Goal: Task Accomplishment & Management: Complete application form

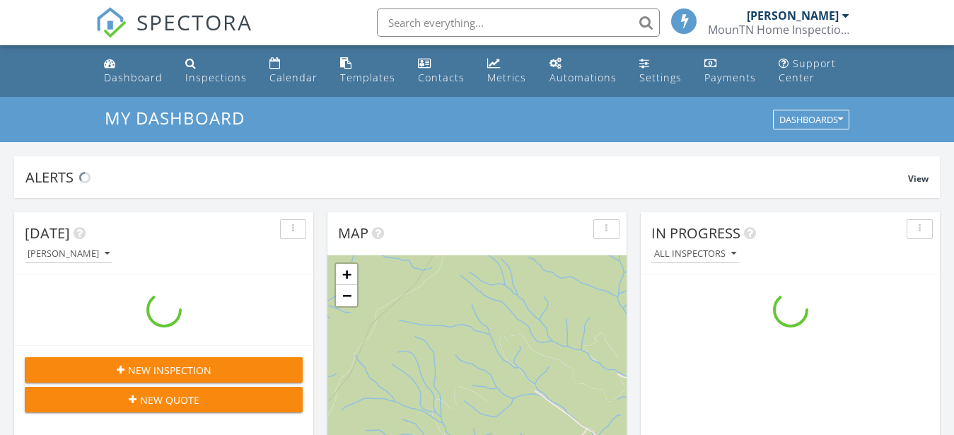
scroll to position [1300, 967]
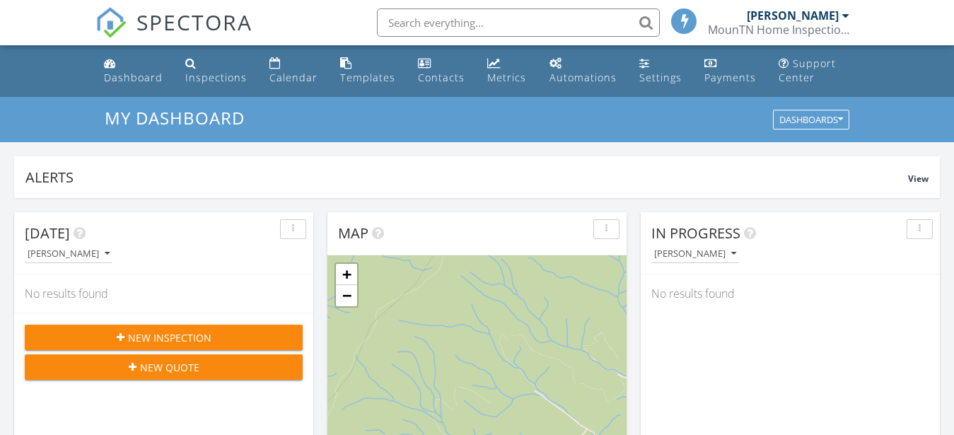
click at [156, 357] on button "New Quote" at bounding box center [164, 366] width 278 height 25
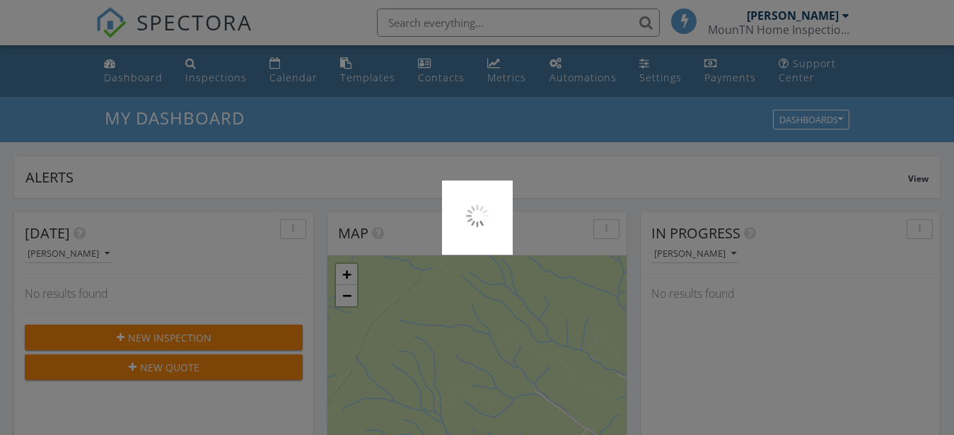
click at [156, 330] on div at bounding box center [477, 217] width 954 height 435
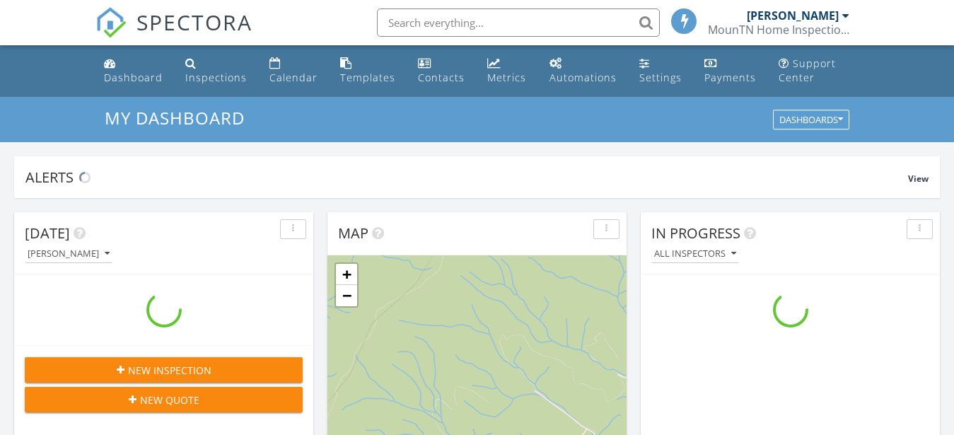
scroll to position [1300, 967]
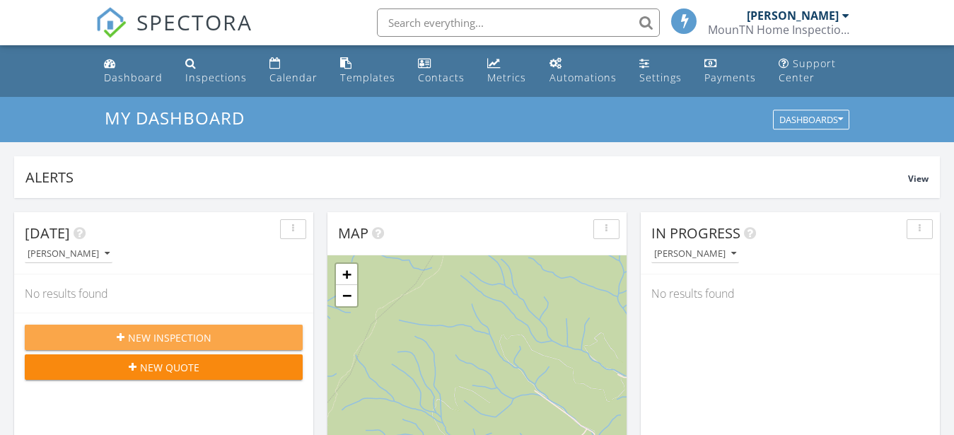
click at [168, 343] on span "New Inspection" at bounding box center [169, 337] width 83 height 15
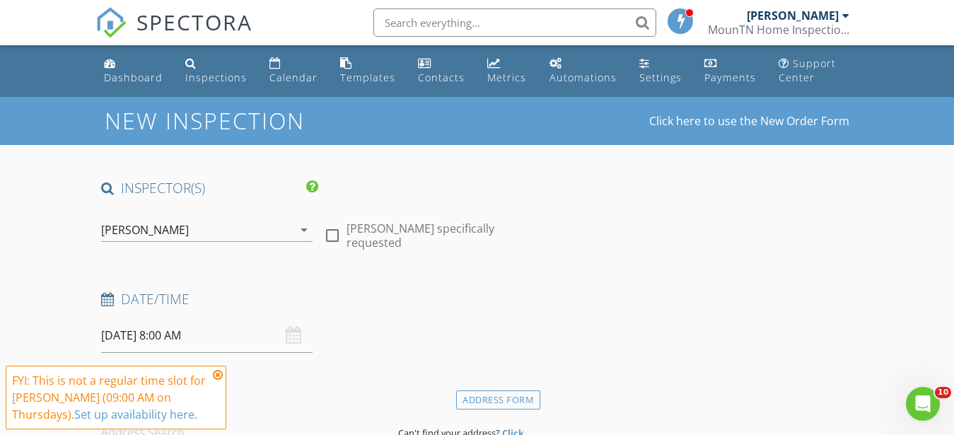
click at [215, 374] on icon at bounding box center [218, 374] width 10 height 11
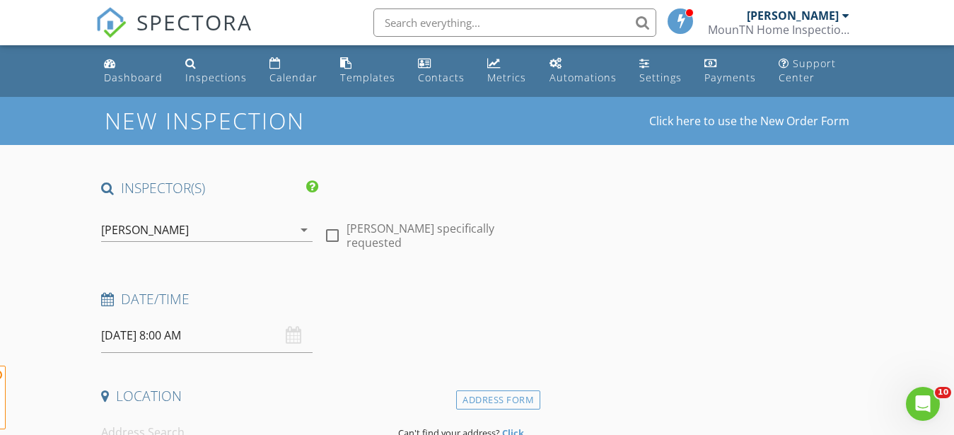
click at [169, 330] on input "08/28/2025 8:00 AM" at bounding box center [207, 335] width 212 height 35
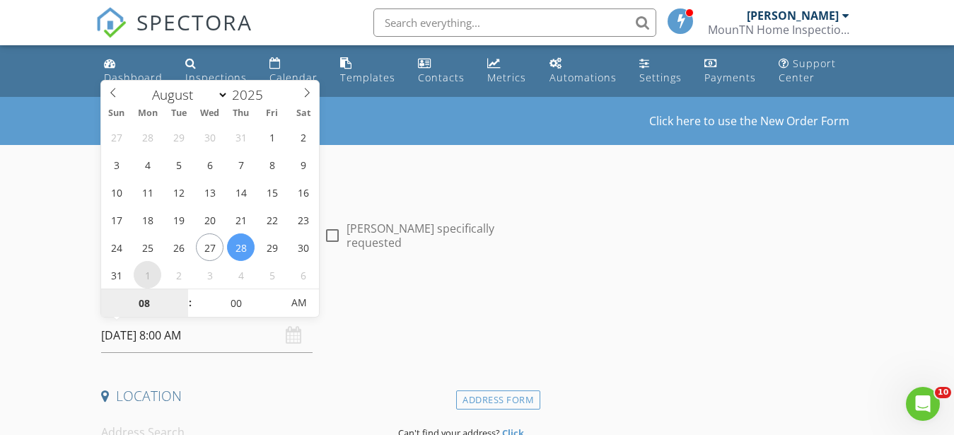
type input "09/01/2025 8:00 AM"
select select "8"
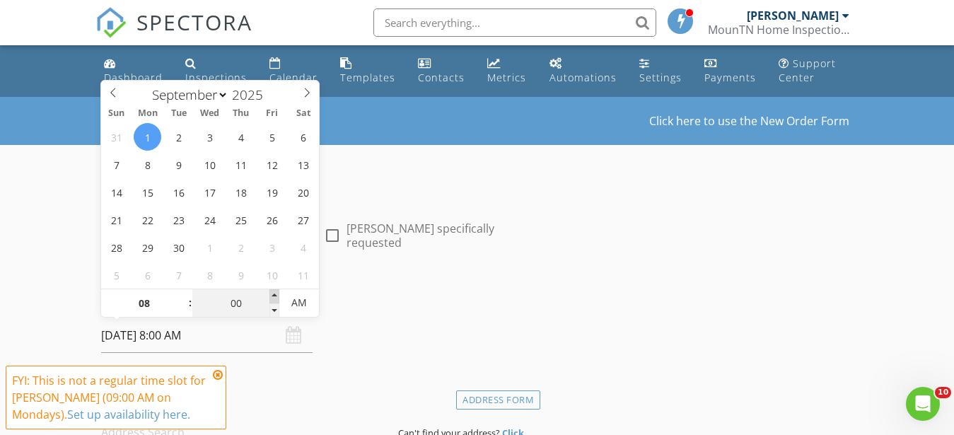
type input "09/01/2025 8:05 AM"
type input "05"
click at [273, 292] on span at bounding box center [275, 296] width 10 height 14
type input "09/01/2025 8:10 AM"
type input "10"
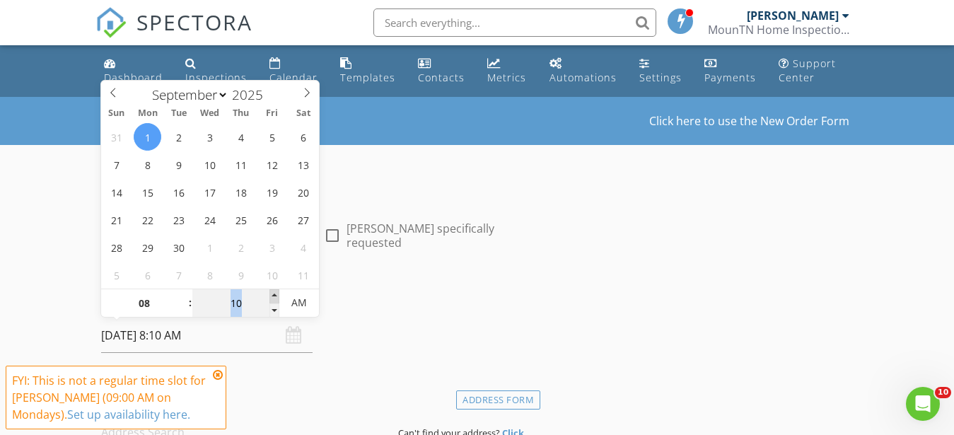
click at [273, 292] on span at bounding box center [275, 296] width 10 height 14
type input "09/01/2025 8:15 AM"
type input "15"
click at [273, 292] on span at bounding box center [275, 296] width 10 height 14
type input "09/01/2025 8:20 AM"
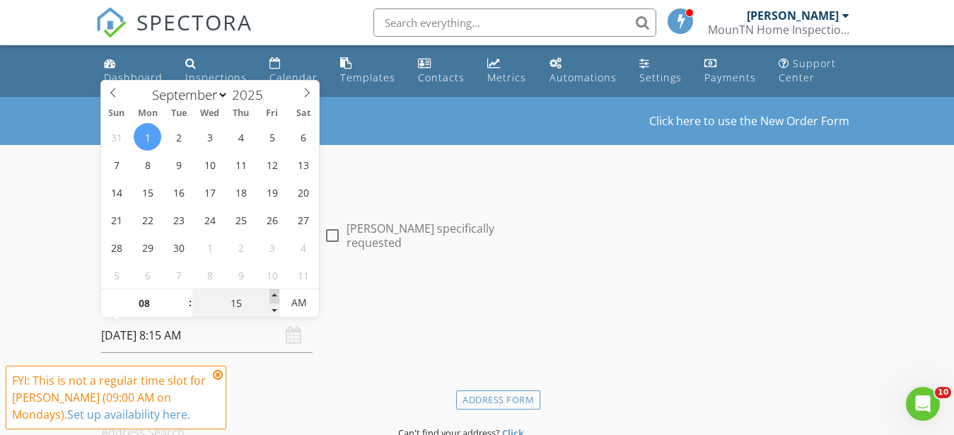
type input "20"
click at [273, 292] on span at bounding box center [275, 296] width 10 height 14
type input "09/01/2025 8:25 AM"
type input "25"
click at [273, 292] on span at bounding box center [275, 296] width 10 height 14
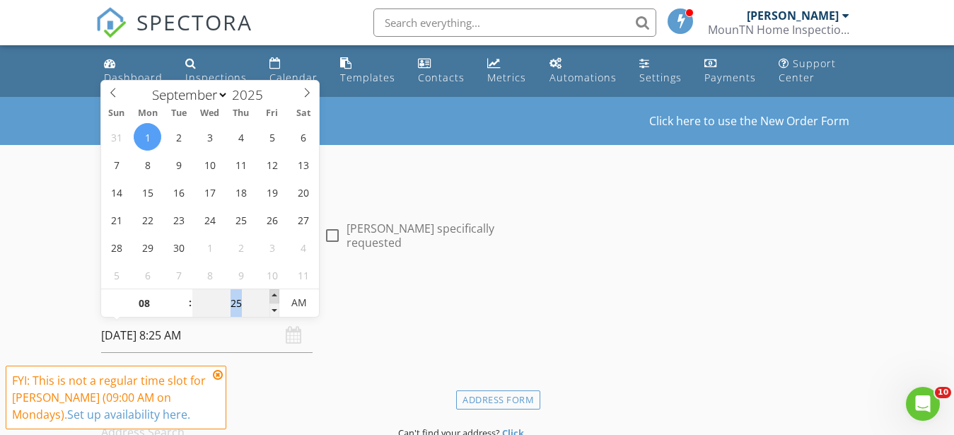
type input "[DATE] 8:30 AM"
type input "30"
click at [273, 292] on span at bounding box center [275, 296] width 10 height 14
click at [220, 369] on icon at bounding box center [218, 374] width 10 height 11
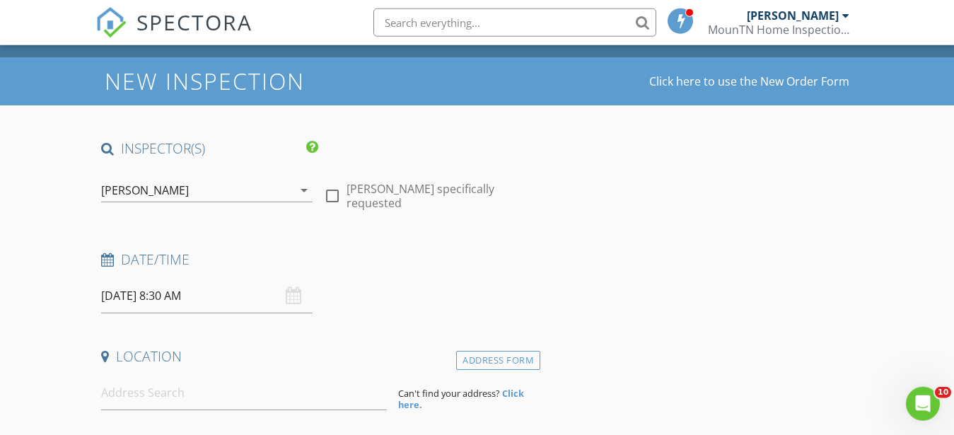
scroll to position [72, 0]
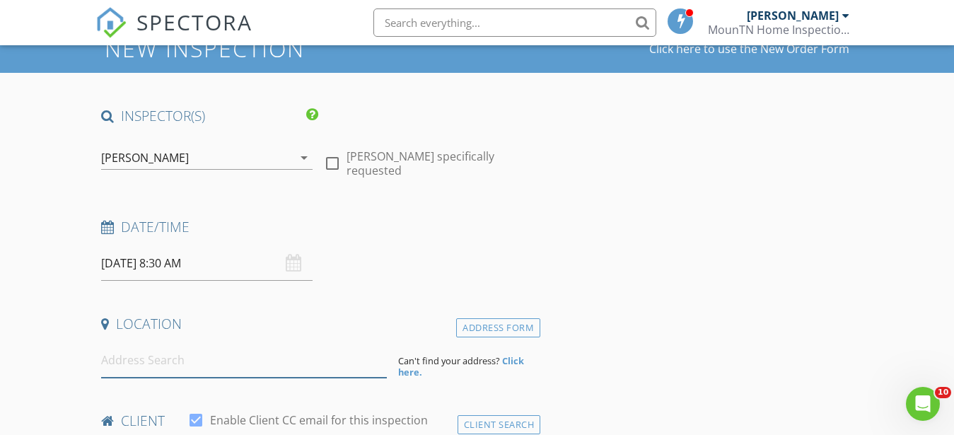
click at [151, 352] on input at bounding box center [244, 360] width 286 height 35
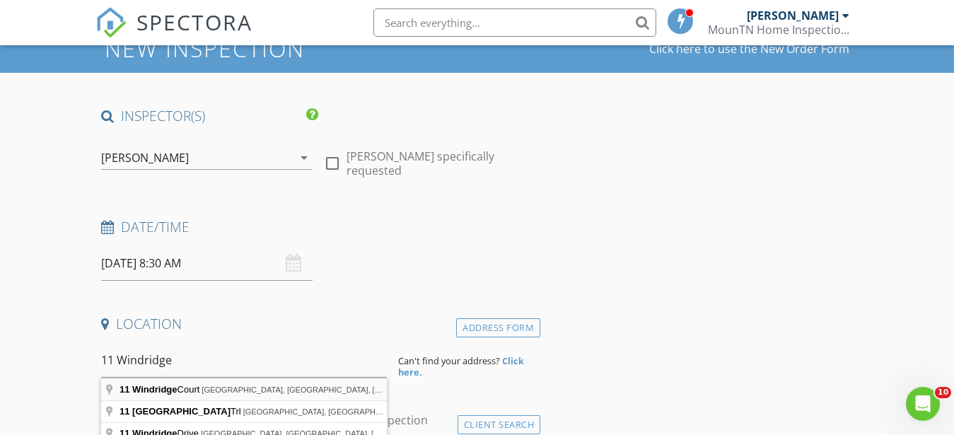
type input "11 Windridge Court, Johnson City, TN, USA"
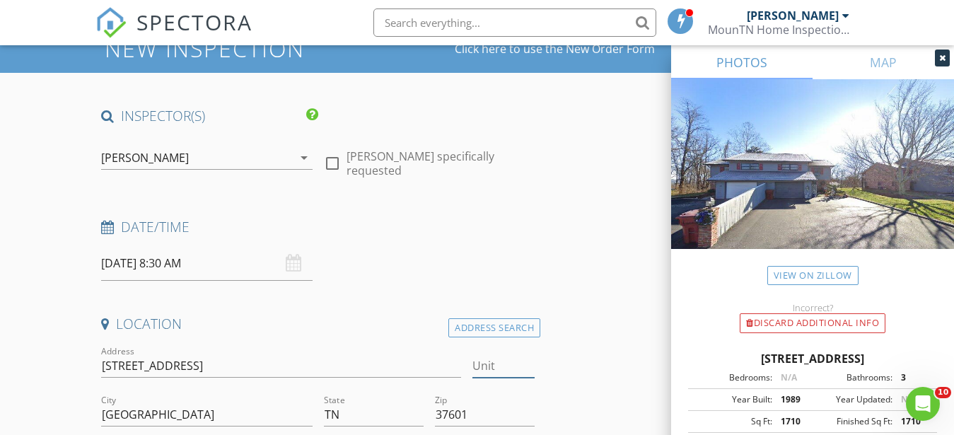
click at [482, 364] on input "Unit" at bounding box center [504, 365] width 63 height 23
type input "11"
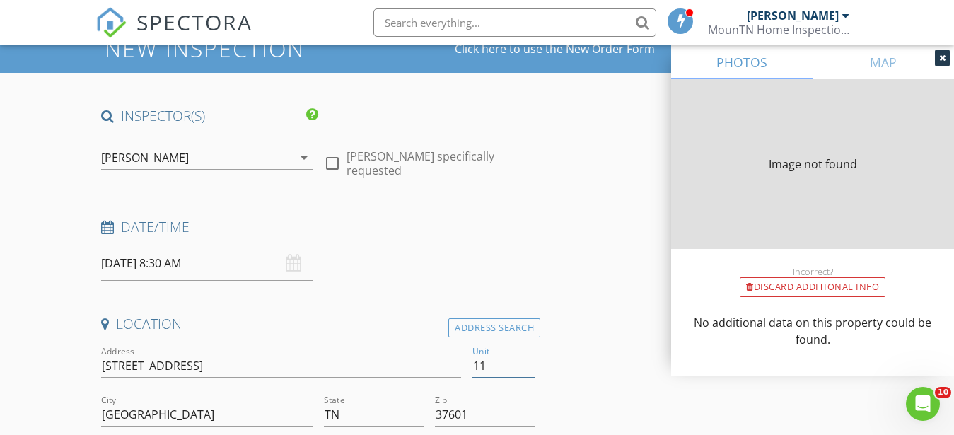
type input "1710"
type input "1989"
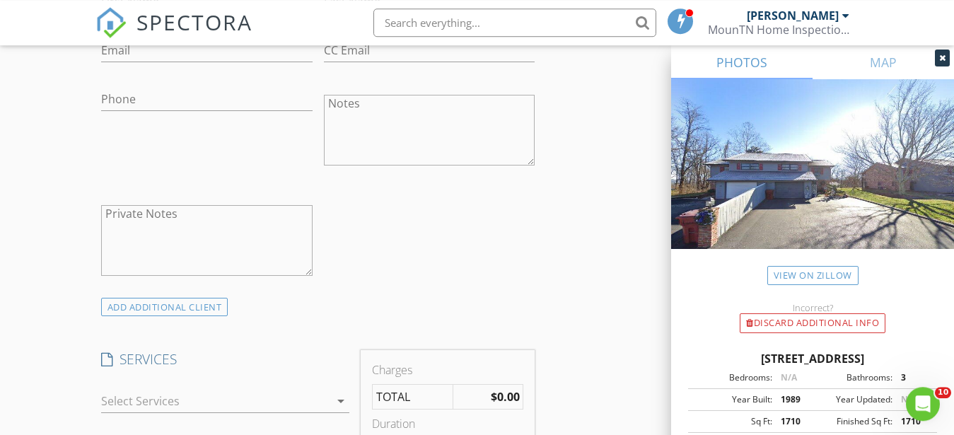
scroll to position [1010, 0]
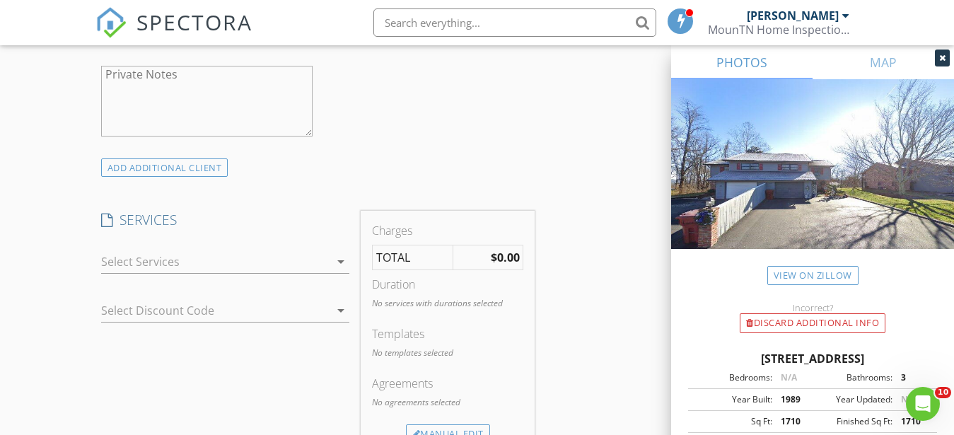
type input "11"
click at [149, 247] on div "check_box_outline_blank Residential Inspection check_box_outline_blank 48 Hr Ra…" at bounding box center [225, 265] width 248 height 46
click at [153, 257] on div at bounding box center [215, 261] width 229 height 23
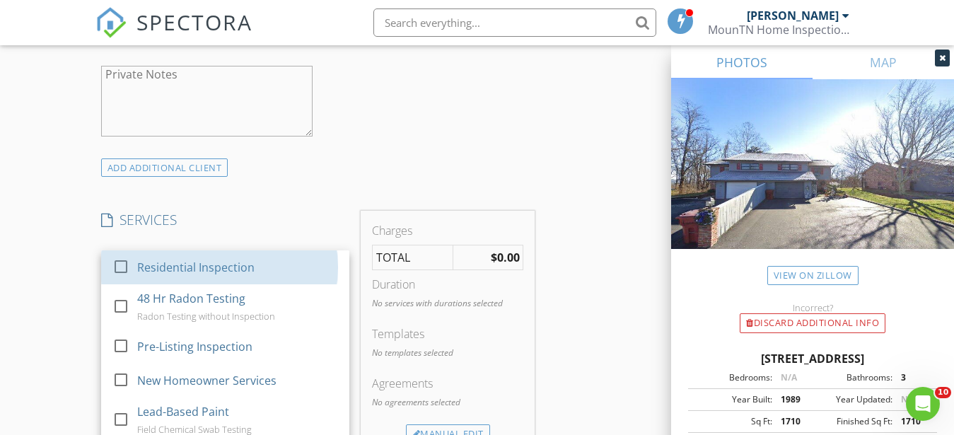
click at [153, 257] on div "Residential Inspection" at bounding box center [237, 267] width 201 height 28
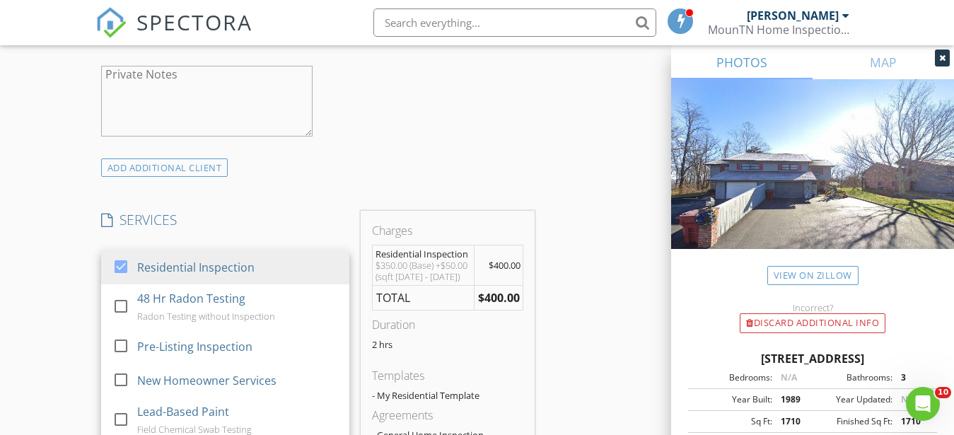
click at [79, 260] on div "New Inspection Click here to use the New Order Form INSPECTOR(S) check_box Matt…" at bounding box center [477, 369] width 954 height 2565
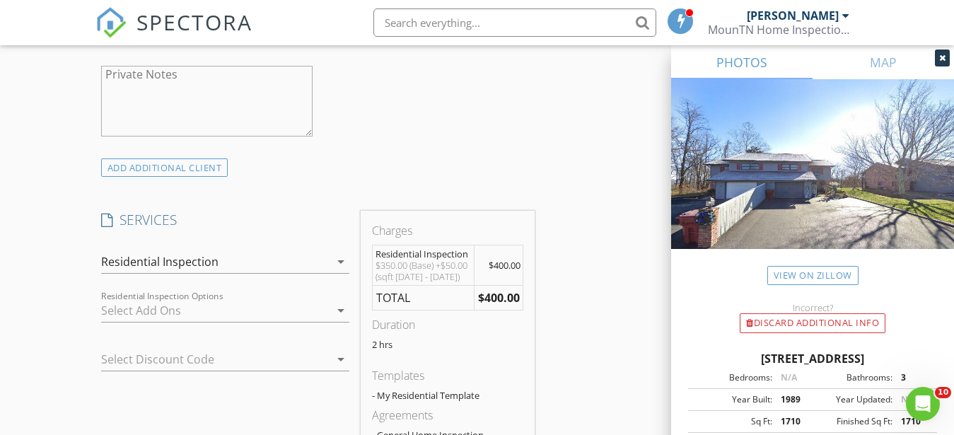
click at [149, 308] on div at bounding box center [215, 310] width 229 height 23
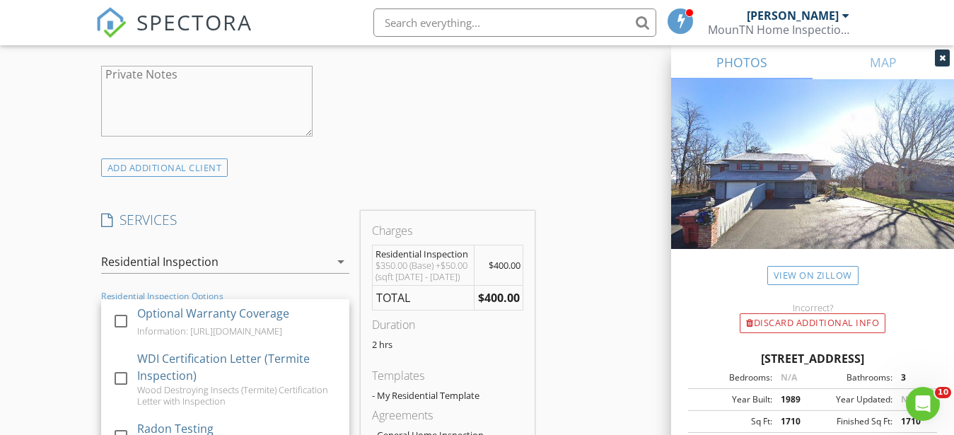
scroll to position [93, 0]
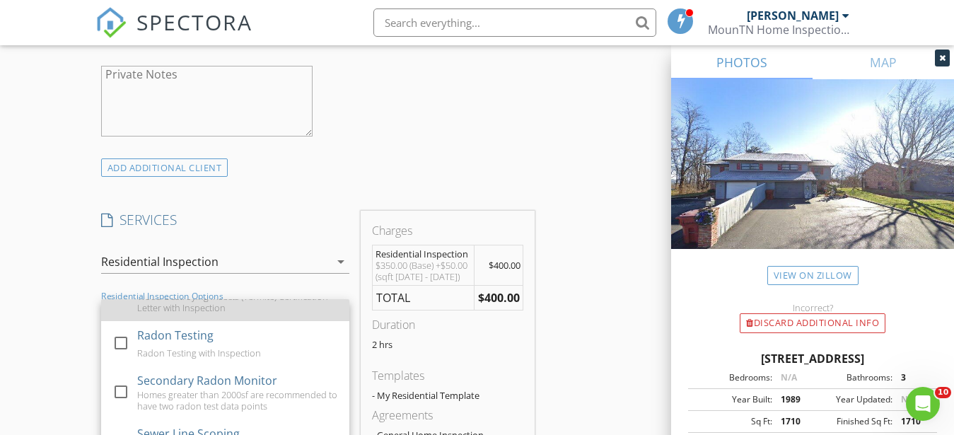
click at [166, 313] on div "Wood Destroying Insects (Termite) Certification Letter with Inspection" at bounding box center [237, 302] width 201 height 23
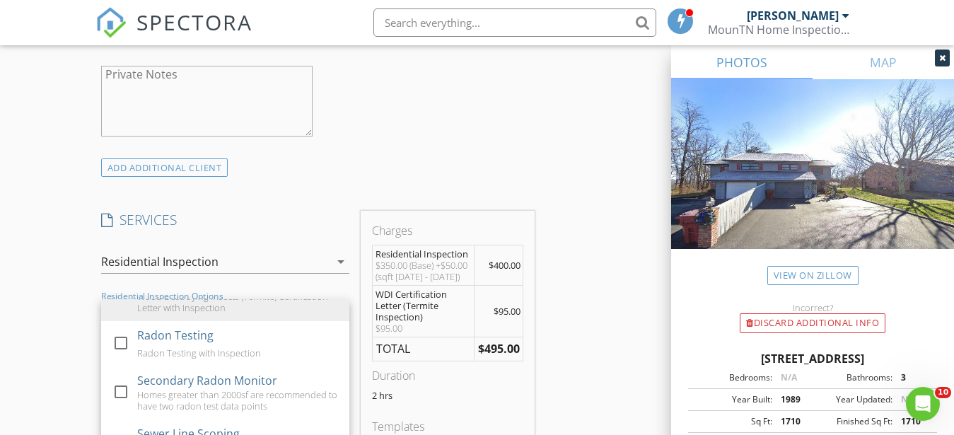
click at [36, 283] on div "New Inspection Click here to use the New Order Form INSPECTOR(S) check_box Matt…" at bounding box center [477, 412] width 954 height 2650
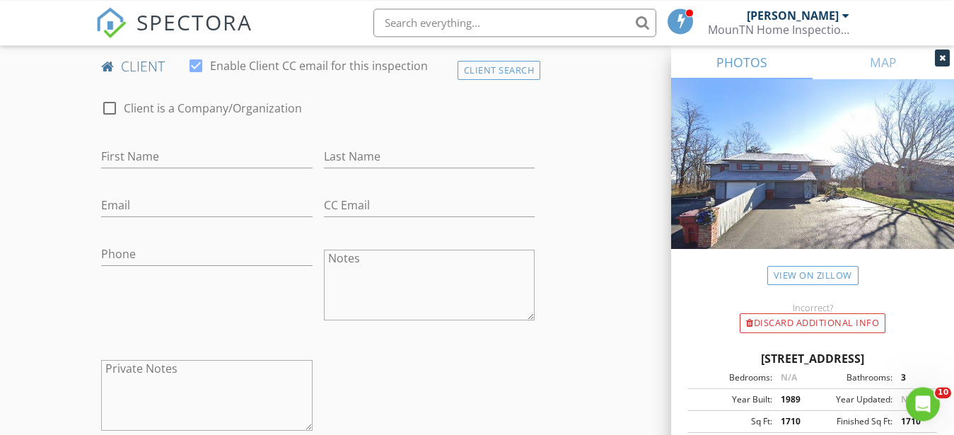
scroll to position [650, 0]
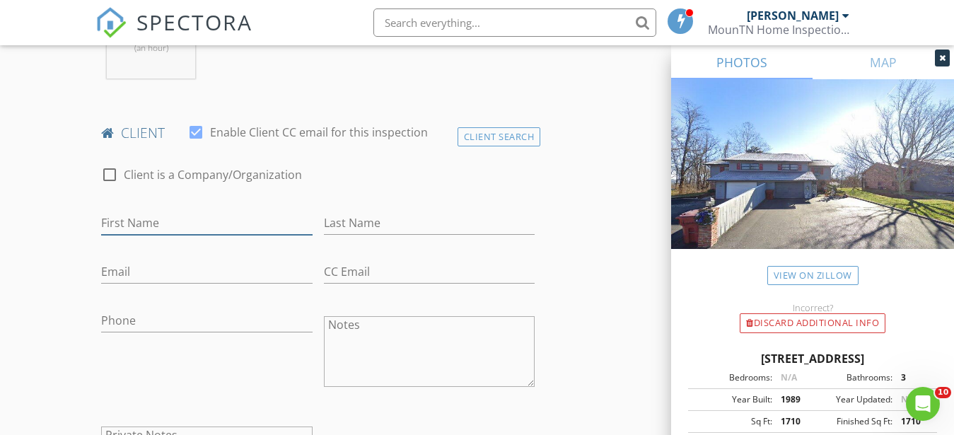
click at [144, 220] on input "First Name" at bounding box center [207, 223] width 212 height 23
type input "[PERSON_NAME]"
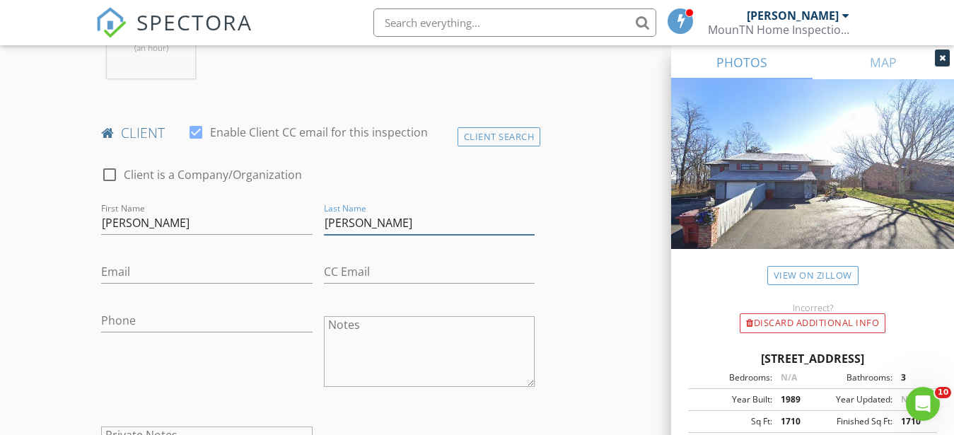
type input "[PERSON_NAME]"
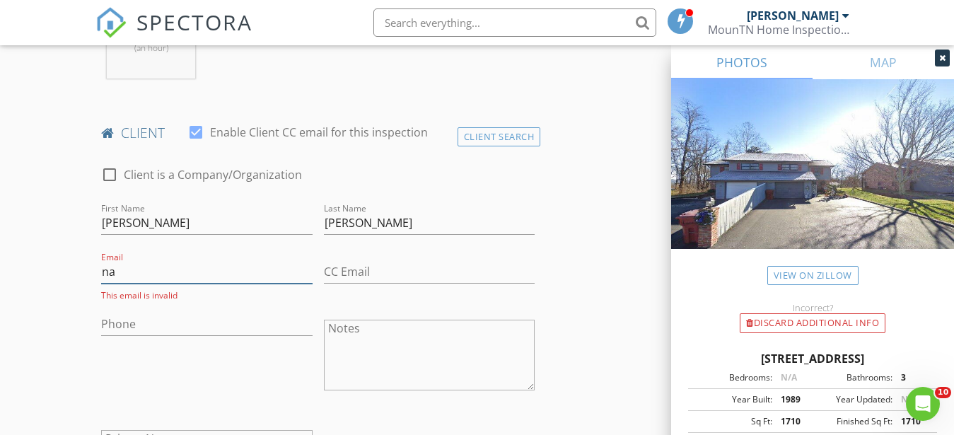
type input "n"
type input "[PERSON_NAME][EMAIL_ADDRESS][DOMAIN_NAME]"
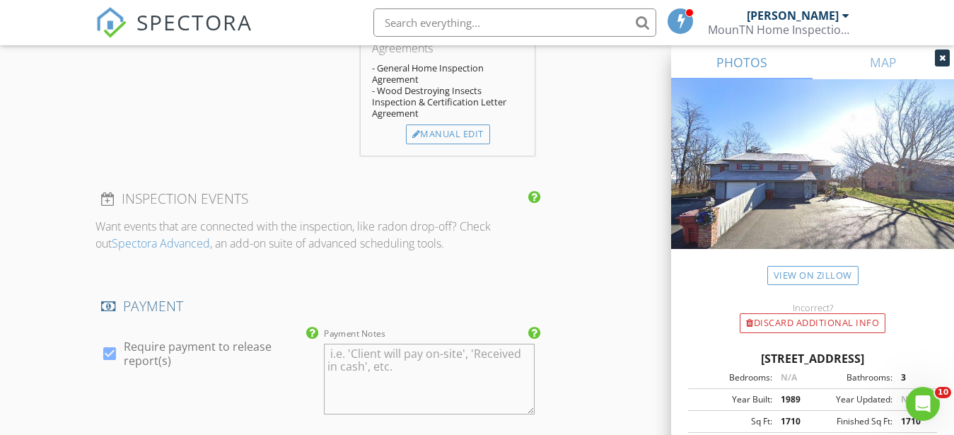
scroll to position [1588, 0]
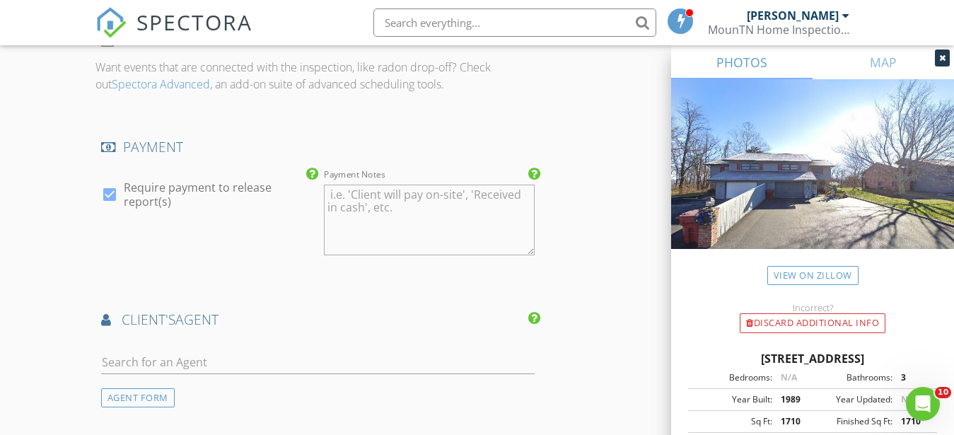
type input "[PHONE_NUMBER]"
click at [147, 360] on div at bounding box center [318, 365] width 434 height 46
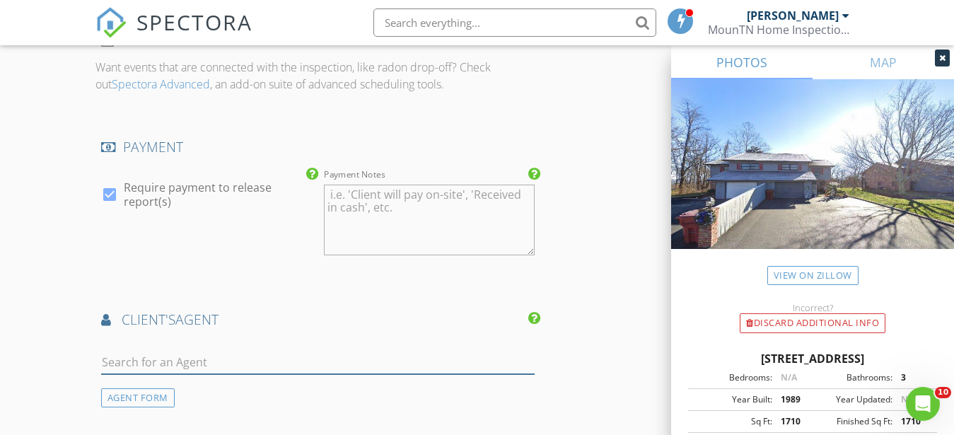
click at [145, 374] on input "text" at bounding box center [318, 362] width 434 height 23
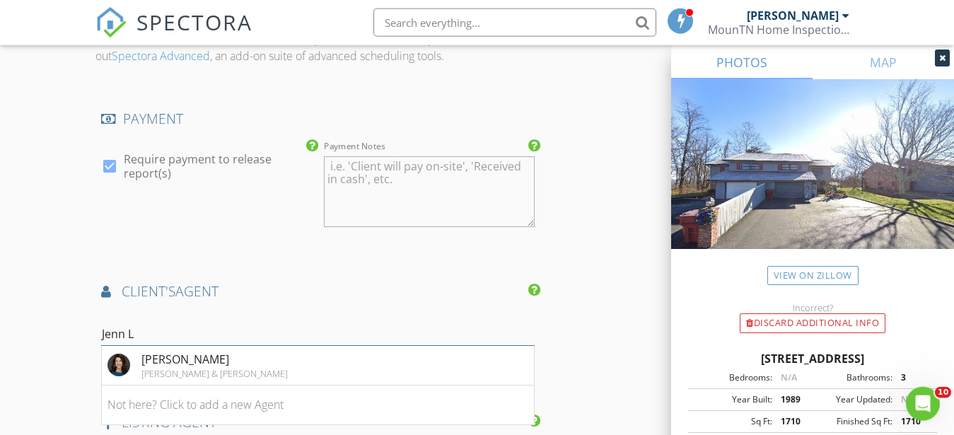
scroll to position [1660, 0]
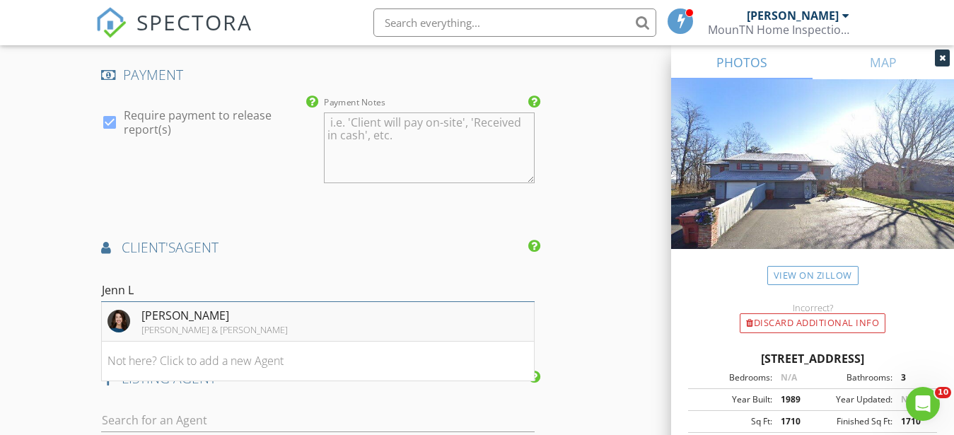
type input "Jenn L"
click at [190, 323] on div "[PERSON_NAME]" at bounding box center [215, 315] width 146 height 17
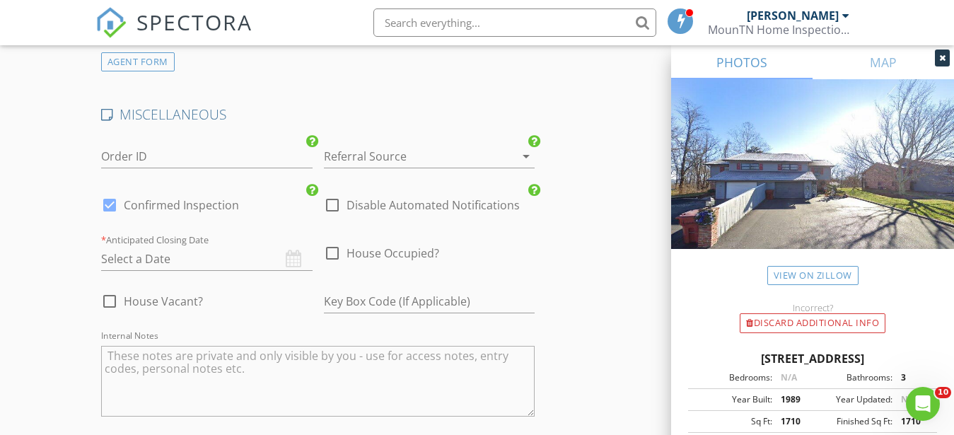
scroll to position [2382, 0]
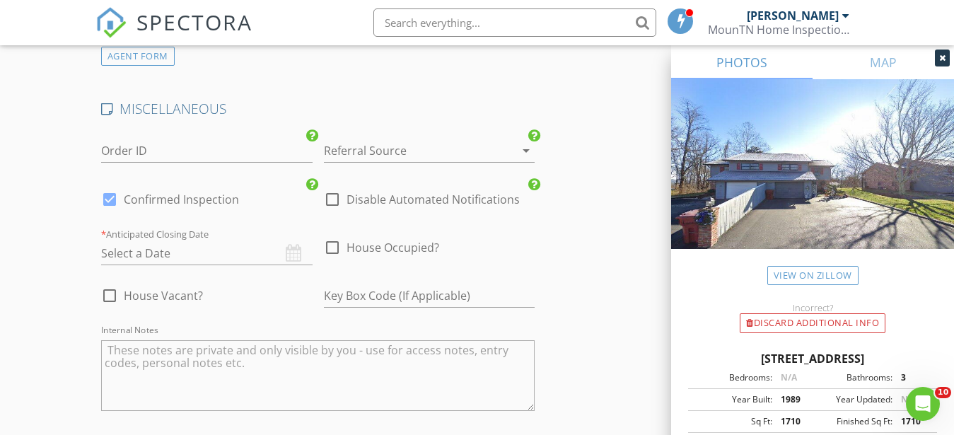
click at [113, 303] on div at bounding box center [110, 296] width 24 height 24
checkbox input "true"
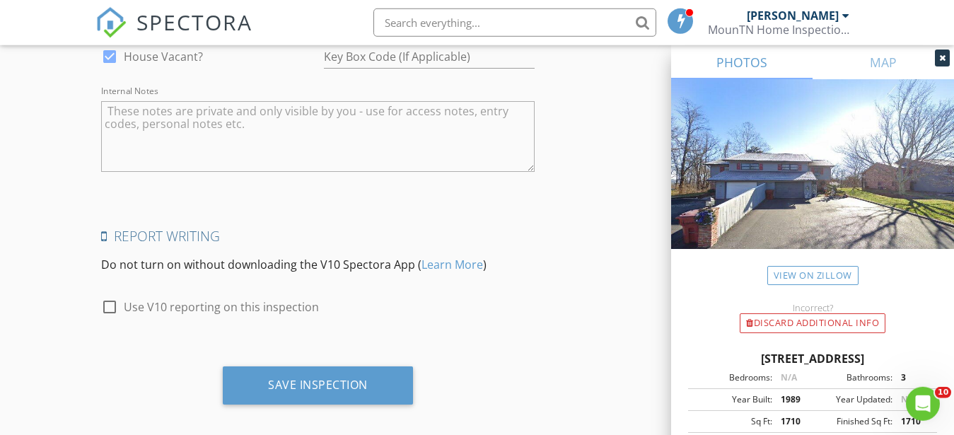
scroll to position [2646, 0]
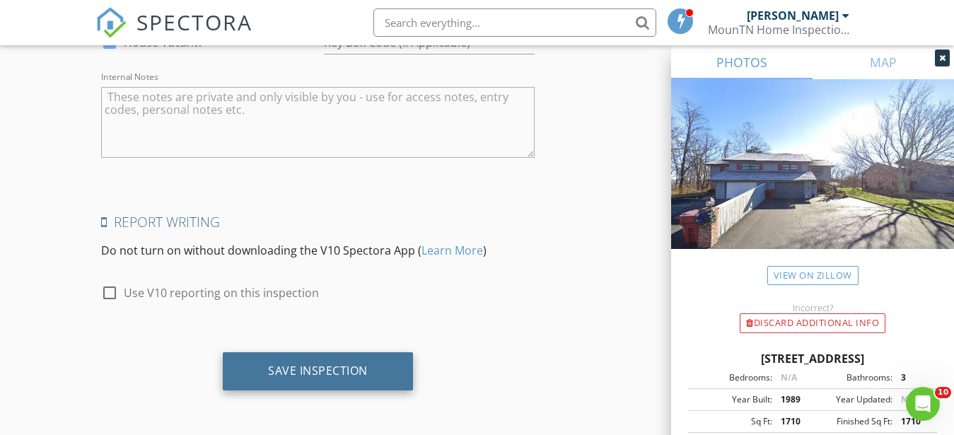
click at [320, 368] on div "Save Inspection" at bounding box center [318, 371] width 100 height 14
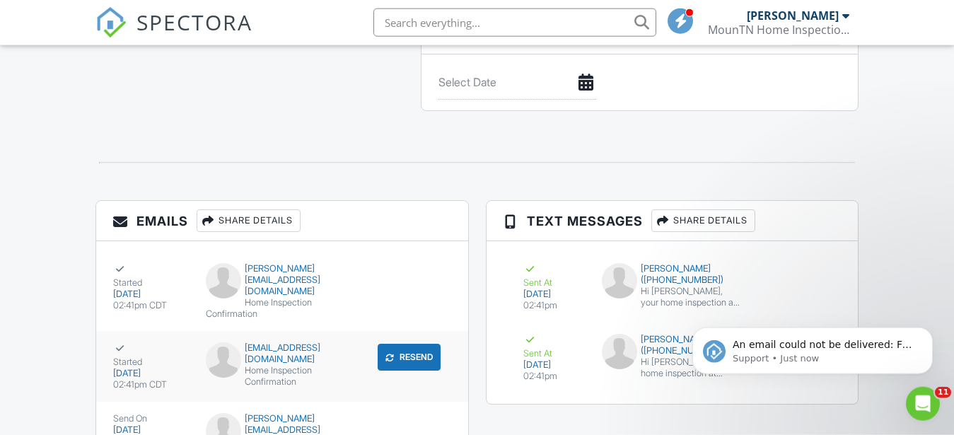
scroll to position [1615, 0]
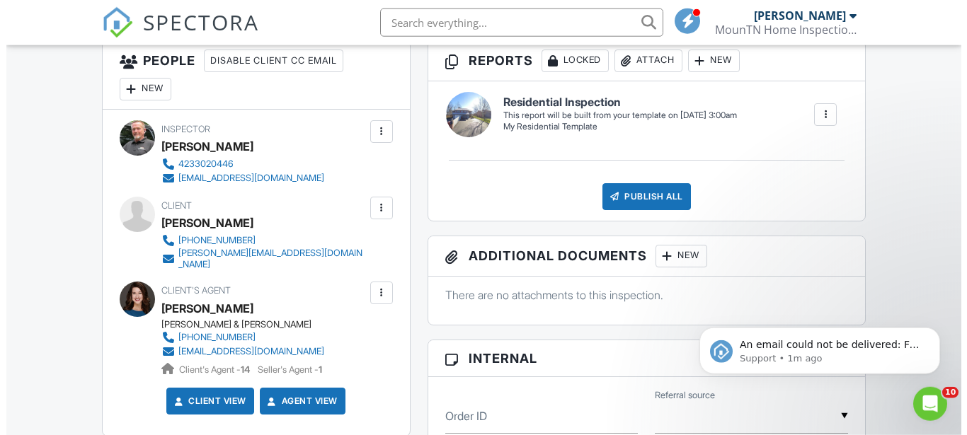
scroll to position [388, 0]
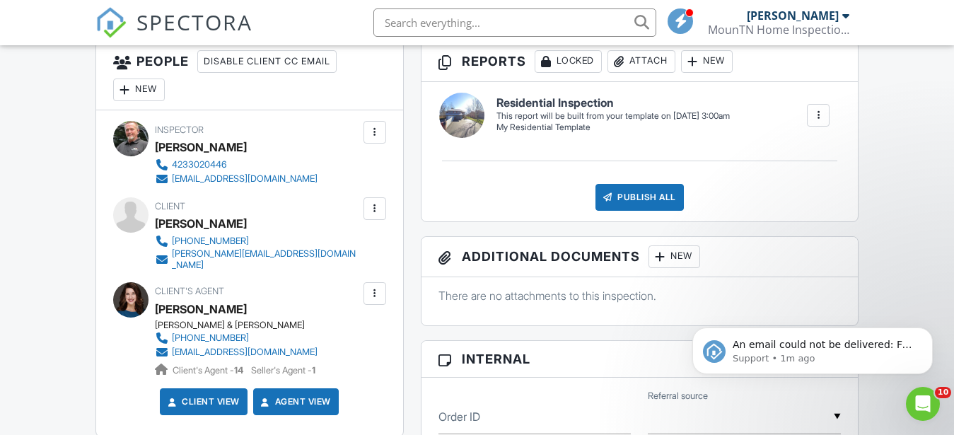
click at [377, 214] on div at bounding box center [375, 209] width 14 height 14
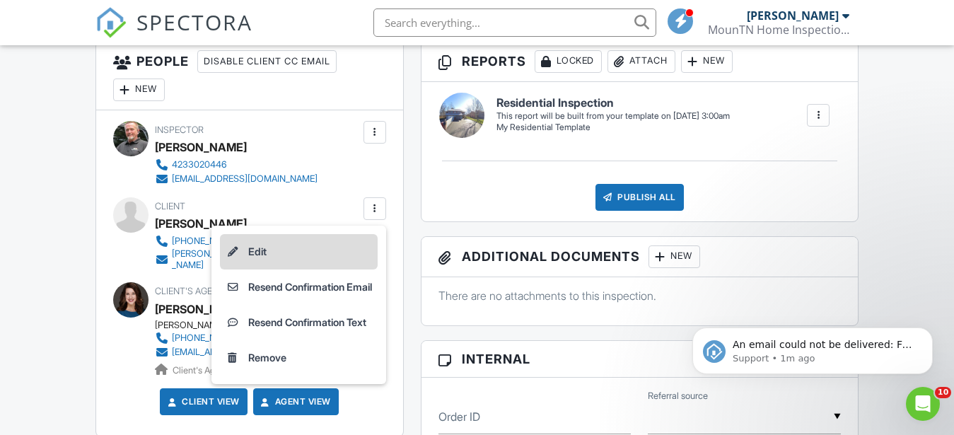
click at [239, 264] on li "Edit" at bounding box center [299, 251] width 158 height 35
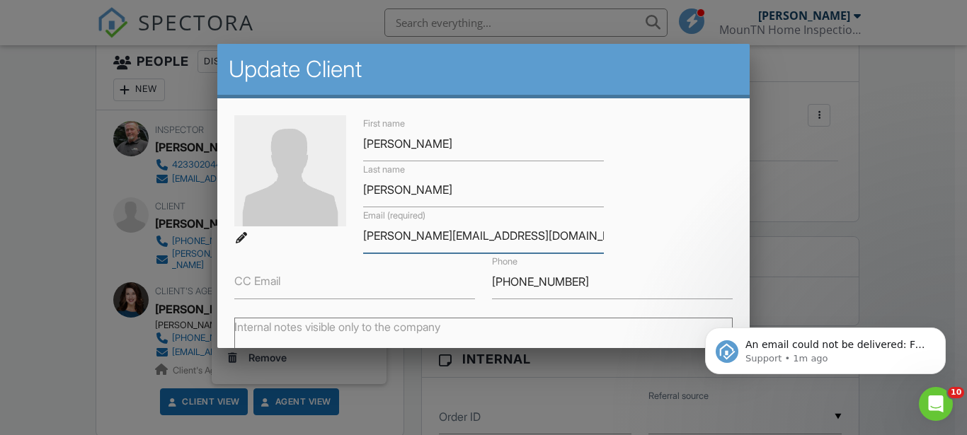
click at [390, 240] on input "[PERSON_NAME][EMAIL_ADDRESS][DOMAIN_NAME]" at bounding box center [483, 236] width 241 height 35
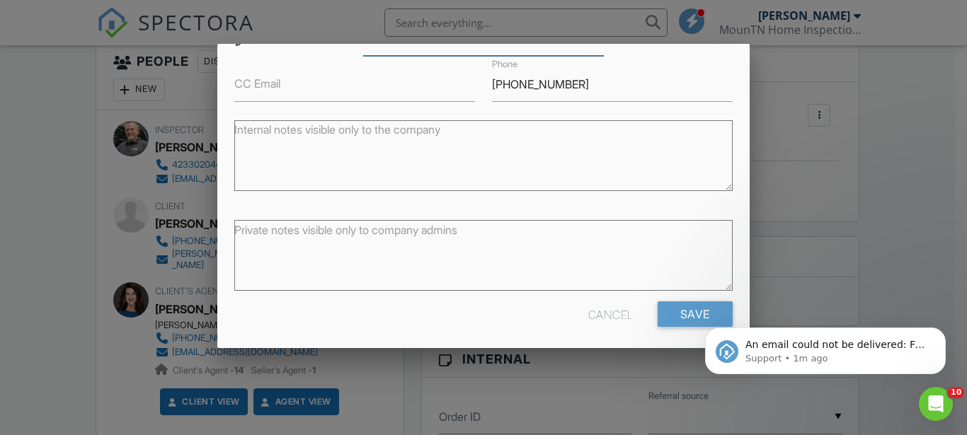
type input "[EMAIL_ADDRESS][DOMAIN_NAME]"
click at [686, 304] on html "An email could not be delivered: For more information, view Why emails don't ge…" at bounding box center [824, 301] width 283 height 6
click at [690, 301] on input "Save" at bounding box center [694, 313] width 75 height 25
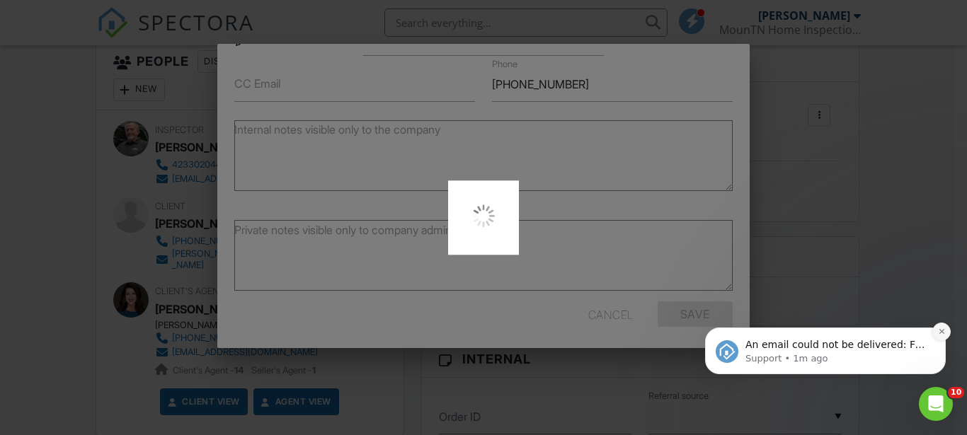
click at [940, 329] on icon "Dismiss notification" at bounding box center [942, 332] width 8 height 8
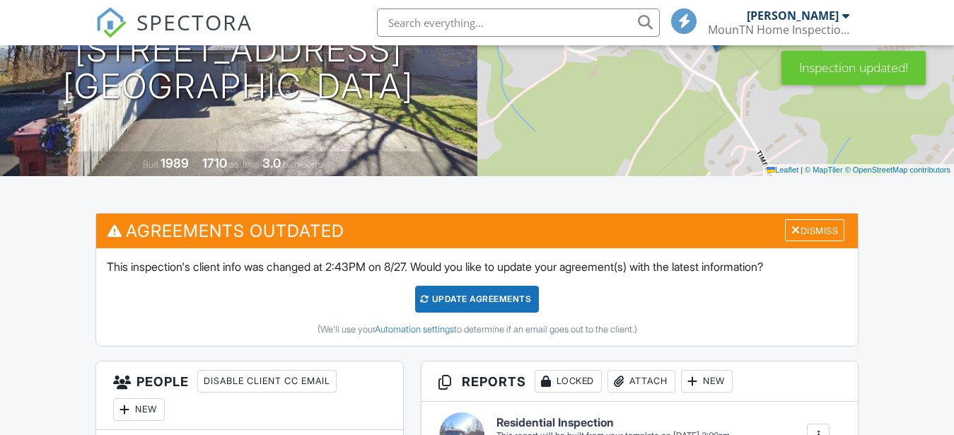
scroll to position [217, 0]
click at [833, 231] on div "Dismiss" at bounding box center [814, 230] width 59 height 22
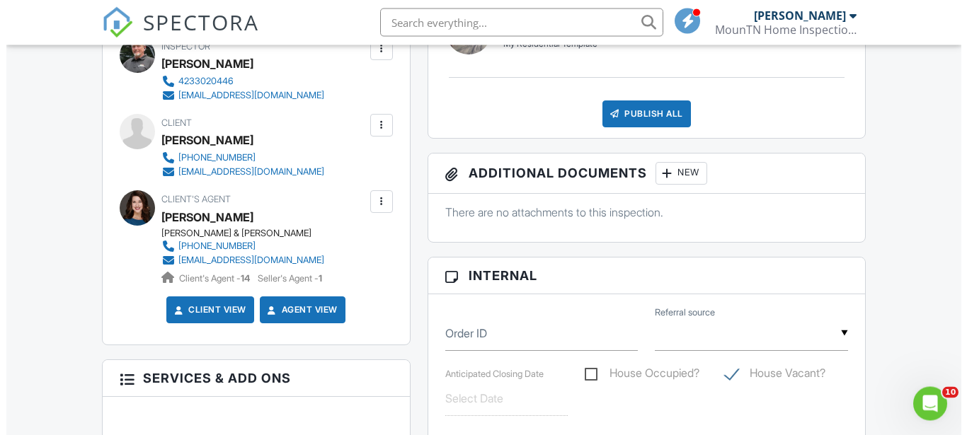
scroll to position [391, 0]
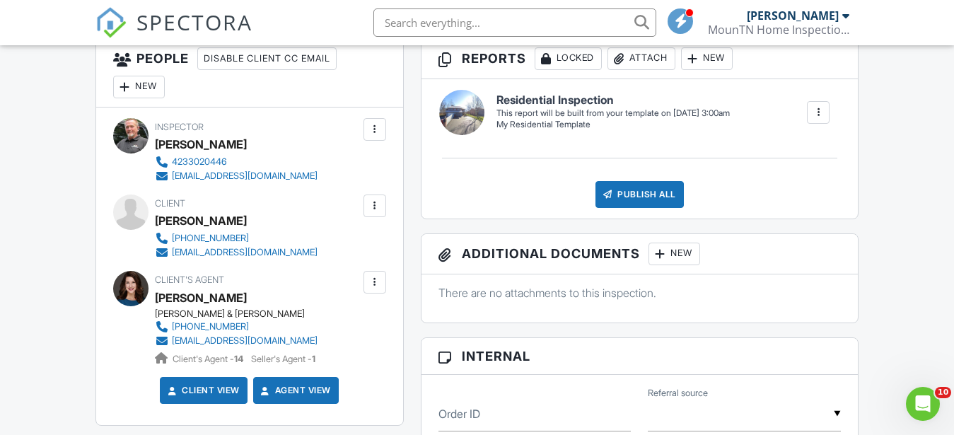
click at [379, 207] on div at bounding box center [375, 206] width 14 height 14
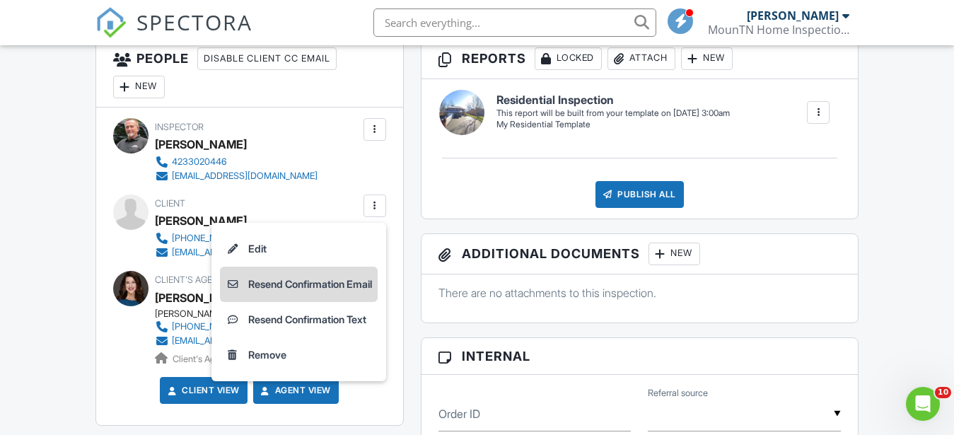
click at [253, 285] on li "Resend Confirmation Email" at bounding box center [299, 284] width 158 height 35
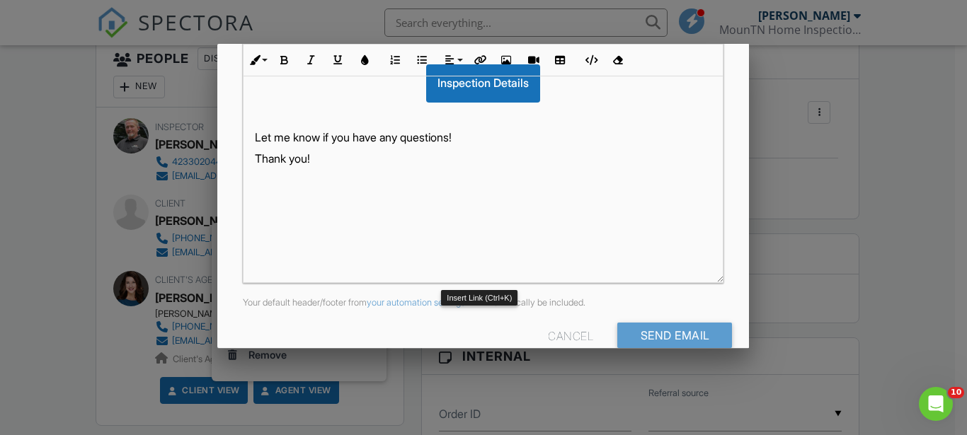
scroll to position [391, 0]
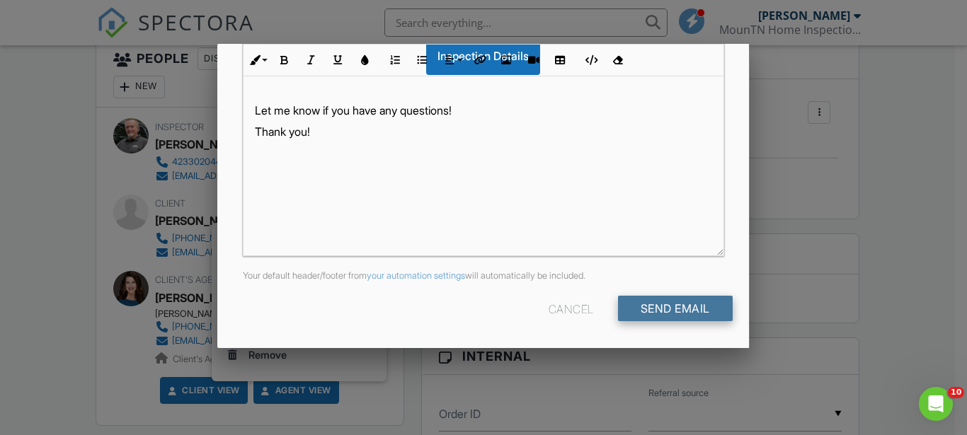
click at [659, 306] on input "Send Email" at bounding box center [675, 308] width 115 height 25
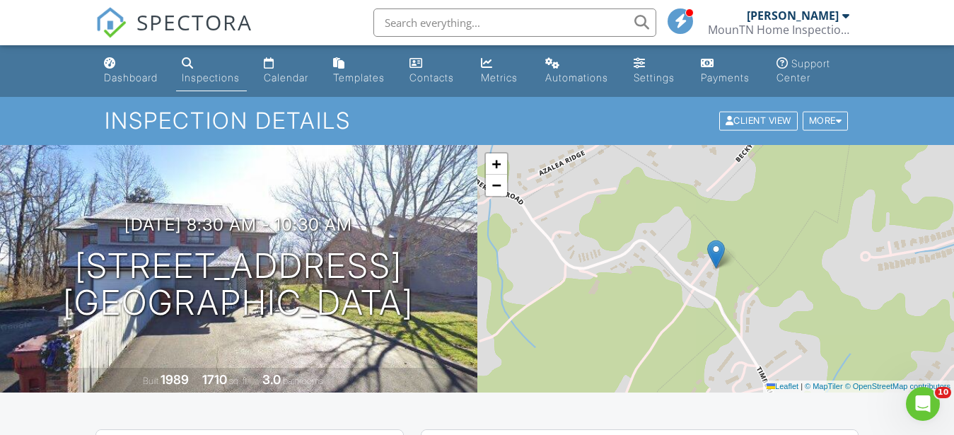
click at [220, 74] on div "Inspections" at bounding box center [211, 77] width 58 height 12
